Goal: Task Accomplishment & Management: Manage account settings

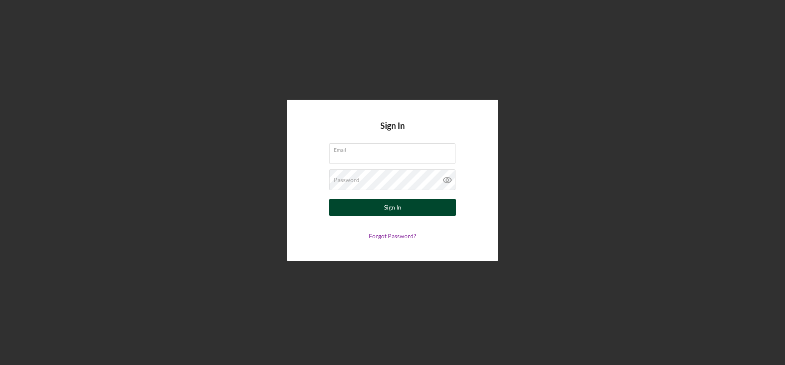
type input "[EMAIL_ADDRESS][DOMAIN_NAME]"
click at [407, 205] on button "Sign In" at bounding box center [392, 207] width 127 height 17
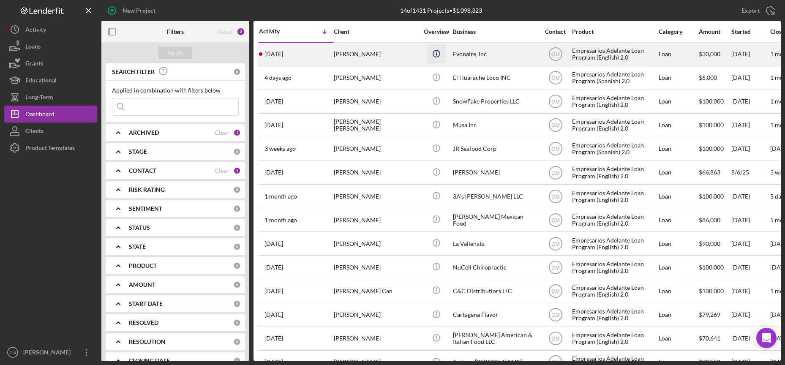
click at [430, 55] on icon "Icon/Info" at bounding box center [436, 53] width 19 height 19
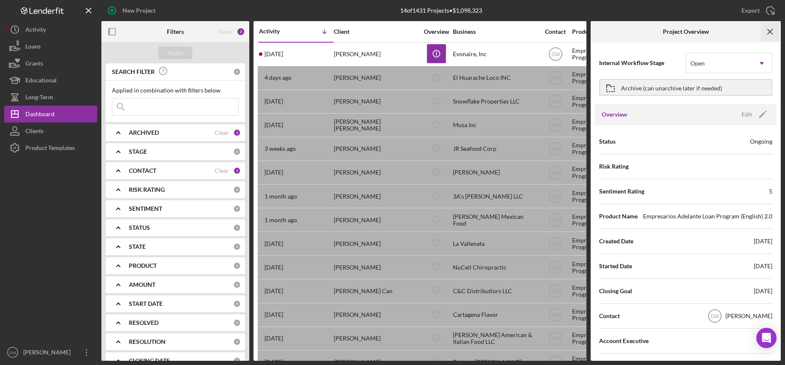
click at [770, 29] on icon "Icon/Menu Close" at bounding box center [770, 31] width 19 height 19
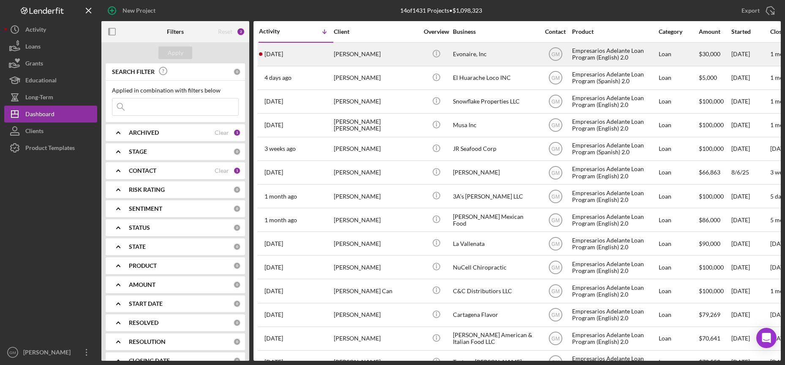
click at [364, 48] on div "[PERSON_NAME]" at bounding box center [376, 54] width 84 height 22
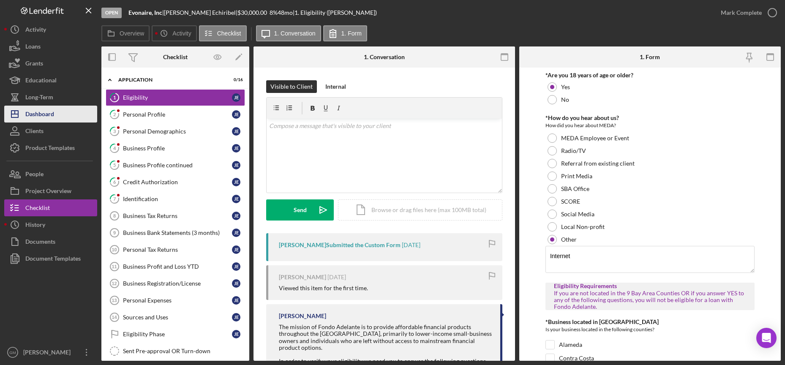
click at [40, 112] on div "Dashboard" at bounding box center [39, 115] width 29 height 19
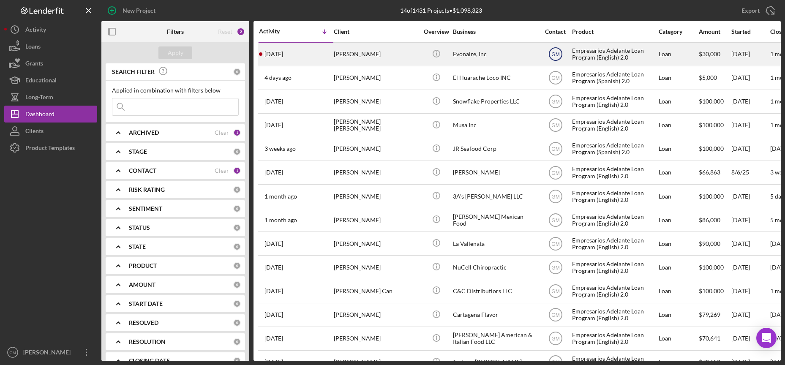
click at [553, 54] on text "GM" at bounding box center [555, 55] width 8 height 6
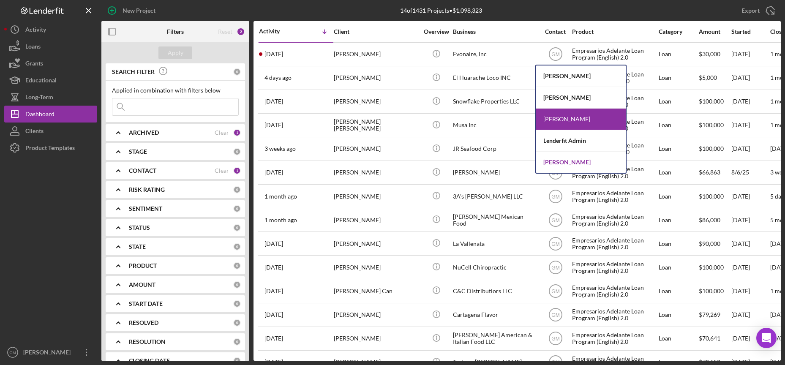
click at [559, 163] on div "[PERSON_NAME]" at bounding box center [581, 162] width 90 height 21
